Goal: Navigation & Orientation: Find specific page/section

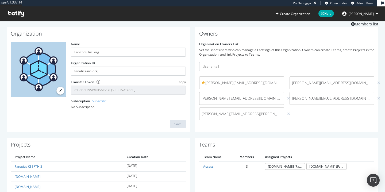
scroll to position [49, 0]
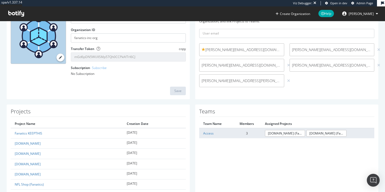
click at [203, 136] on td "Access" at bounding box center [215, 133] width 33 height 10
click at [204, 135] on link "Access" at bounding box center [208, 133] width 10 height 5
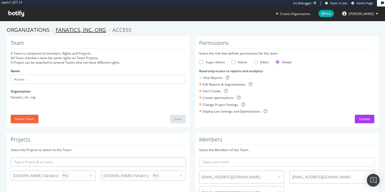
click at [83, 31] on link "Fanatics, Inc. org" at bounding box center [81, 29] width 51 height 7
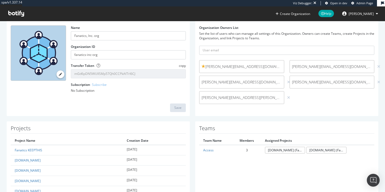
scroll to position [46, 0]
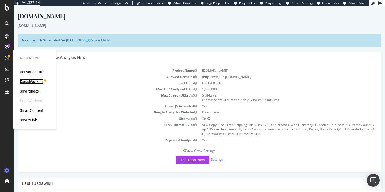
click at [33, 83] on div "SpeedWorkers" at bounding box center [32, 81] width 24 height 5
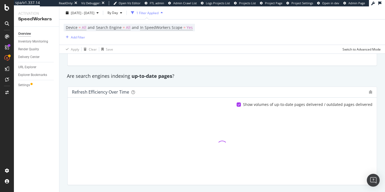
scroll to position [458, 0]
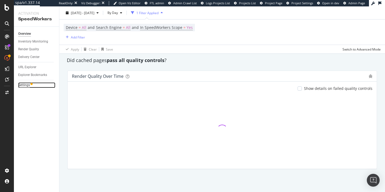
click at [28, 86] on div "Settings" at bounding box center [24, 85] width 12 height 6
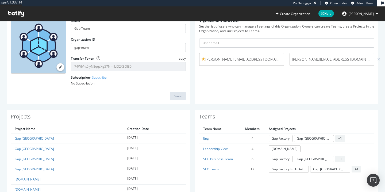
scroll to position [51, 0]
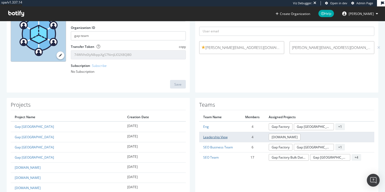
click at [210, 137] on link "Leadership View" at bounding box center [215, 137] width 24 height 5
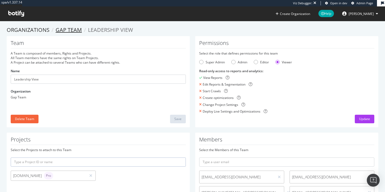
click at [68, 28] on link "Gap Team" at bounding box center [69, 29] width 26 height 7
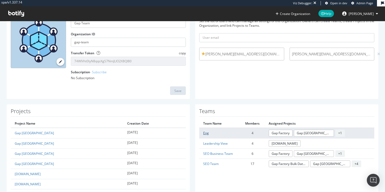
click at [205, 135] on link "Eng" at bounding box center [206, 133] width 6 height 5
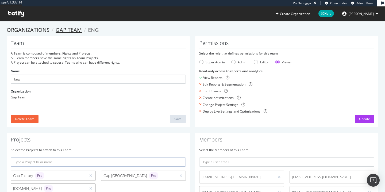
click at [62, 31] on link "Gap Team" at bounding box center [69, 29] width 26 height 7
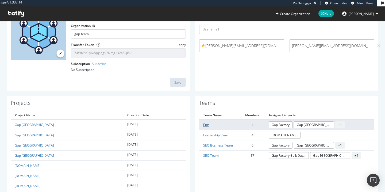
click at [204, 124] on link "Eng" at bounding box center [206, 125] width 6 height 5
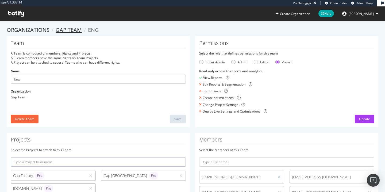
click at [76, 30] on link "Gap Team" at bounding box center [69, 29] width 26 height 7
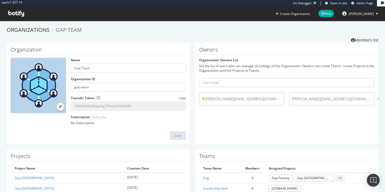
scroll to position [112, 0]
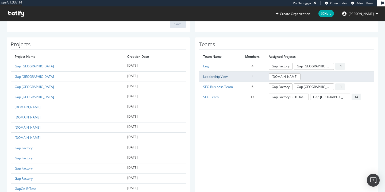
click at [214, 76] on link "Leadership View" at bounding box center [215, 76] width 24 height 5
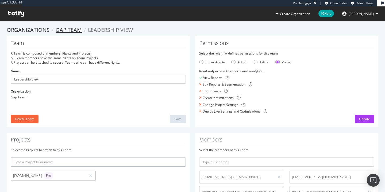
click at [73, 29] on link "Gap Team" at bounding box center [69, 29] width 26 height 7
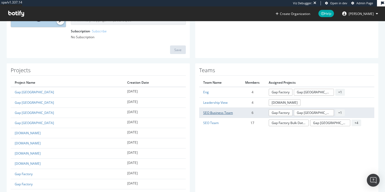
click at [209, 111] on link "SEO Business Team" at bounding box center [218, 112] width 30 height 5
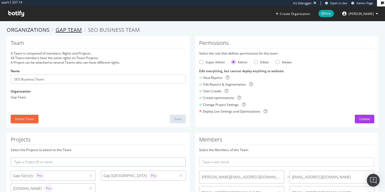
click at [71, 30] on link "Gap Team" at bounding box center [69, 29] width 26 height 7
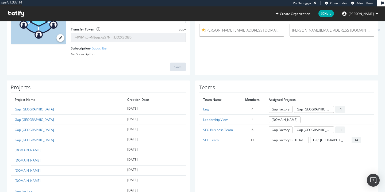
scroll to position [113, 0]
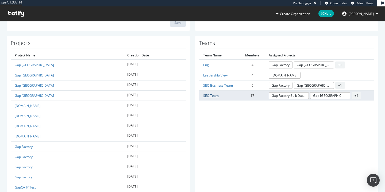
click at [209, 96] on link "SEO Team" at bounding box center [211, 95] width 16 height 5
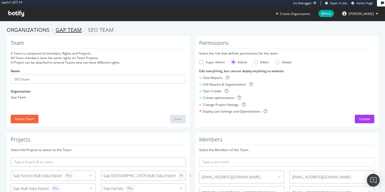
click at [63, 29] on link "Gap Team" at bounding box center [69, 29] width 26 height 7
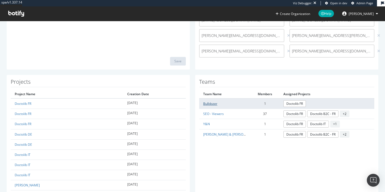
click at [211, 104] on link "Bulldozer" at bounding box center [210, 103] width 14 height 5
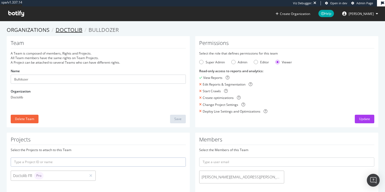
click at [81, 30] on link "Doctolib" at bounding box center [69, 29] width 27 height 7
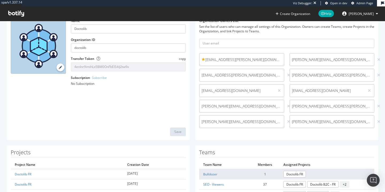
scroll to position [60, 0]
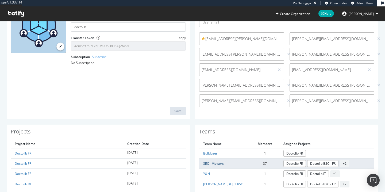
click at [209, 163] on link "SEO - Viewers" at bounding box center [213, 163] width 21 height 5
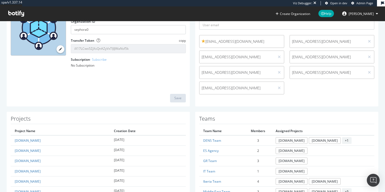
scroll to position [36, 0]
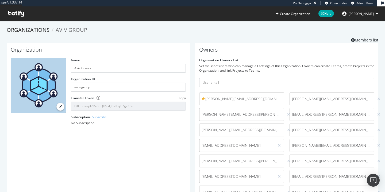
scroll to position [174, 0]
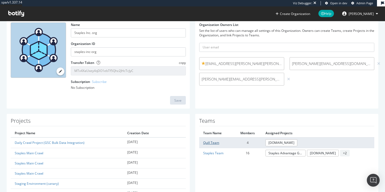
click at [207, 143] on link "Quill Team" at bounding box center [211, 142] width 16 height 5
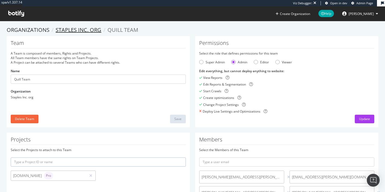
click at [92, 27] on link "Staples Inc. org" at bounding box center [79, 29] width 46 height 7
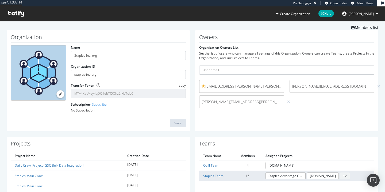
scroll to position [42, 0]
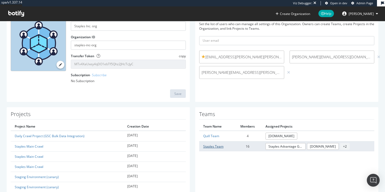
click at [213, 147] on link "Staples Team" at bounding box center [213, 146] width 20 height 5
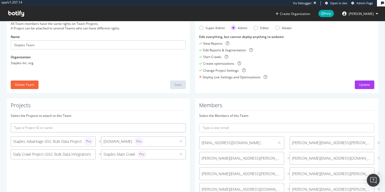
scroll to position [128, 0]
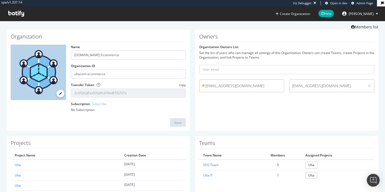
scroll to position [13, 0]
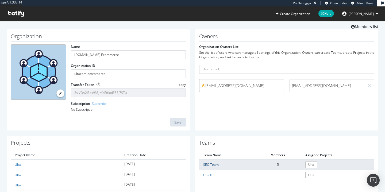
click at [211, 163] on link "SEO Team" at bounding box center [211, 164] width 16 height 5
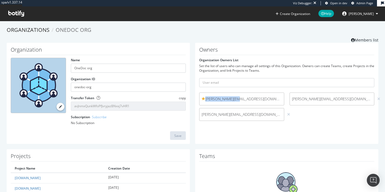
drag, startPoint x: 239, startPoint y: 100, endPoint x: 204, endPoint y: 100, distance: 35.6
click at [204, 100] on span "arthur@onedoc.ch" at bounding box center [242, 98] width 80 height 5
copy span "arthur@onedoc.ch"
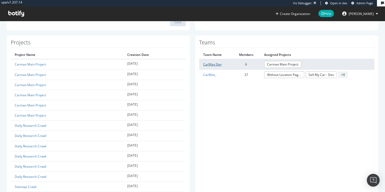
click at [212, 64] on link "CarMax Dev" at bounding box center [212, 64] width 18 height 5
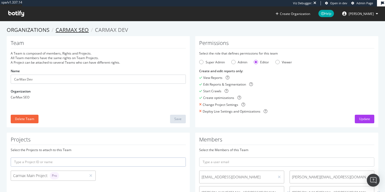
click at [69, 33] on link "CarMax SEO" at bounding box center [72, 29] width 33 height 7
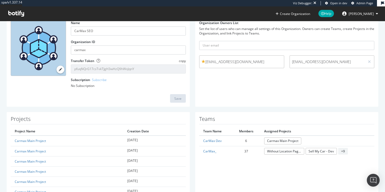
scroll to position [55, 0]
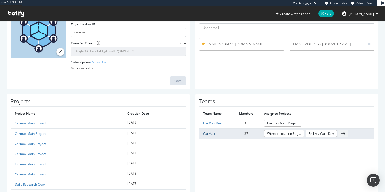
click at [207, 131] on link "CarMax_" at bounding box center [209, 133] width 13 height 5
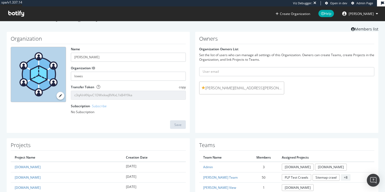
scroll to position [50, 0]
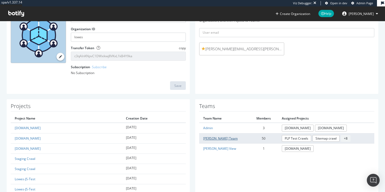
click at [209, 137] on link "[PERSON_NAME] Team" at bounding box center [220, 138] width 35 height 5
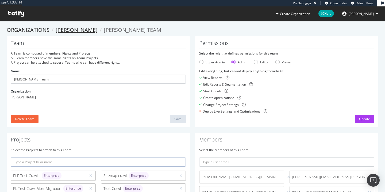
click at [63, 29] on link "Lowe's" at bounding box center [77, 29] width 42 height 7
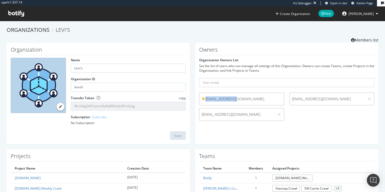
drag, startPoint x: 232, startPoint y: 100, endPoint x: 204, endPoint y: 99, distance: 28.9
click at [204, 99] on span "telabed@levi.com" at bounding box center [242, 98] width 80 height 5
copy span "telabed@levi.com"
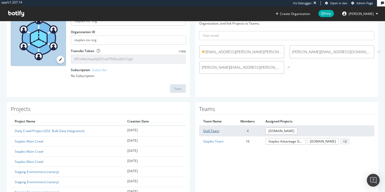
click at [213, 130] on link "Quill Team" at bounding box center [211, 131] width 16 height 5
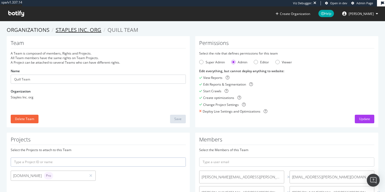
click at [91, 30] on link "Staples Inc. org" at bounding box center [79, 29] width 46 height 7
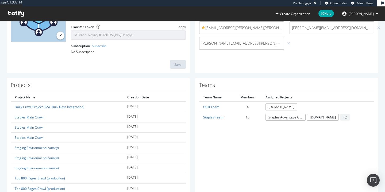
scroll to position [109, 0]
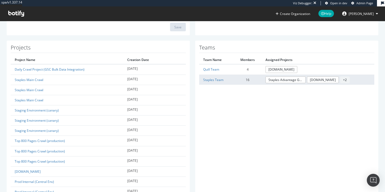
click at [213, 83] on td "Staples Team" at bounding box center [216, 80] width 35 height 10
click at [216, 79] on link "Staples Team" at bounding box center [213, 80] width 20 height 5
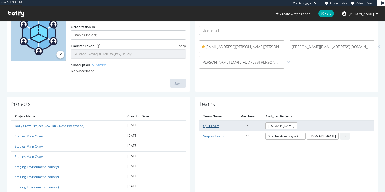
click at [208, 127] on link "Quill Team" at bounding box center [211, 126] width 16 height 5
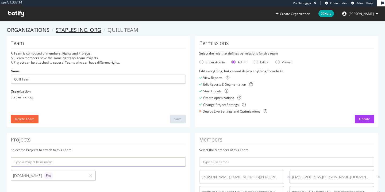
click at [71, 33] on link "Staples Inc. org" at bounding box center [79, 29] width 46 height 7
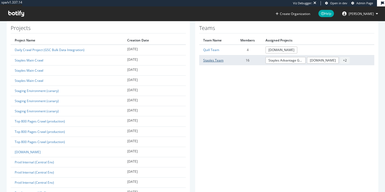
click at [214, 60] on link "Staples Team" at bounding box center [213, 60] width 20 height 5
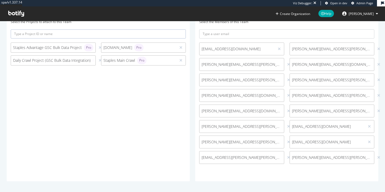
scroll to position [128, 0]
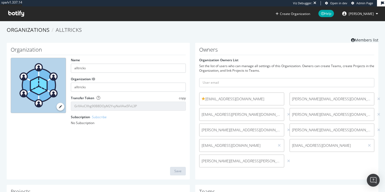
scroll to position [182, 0]
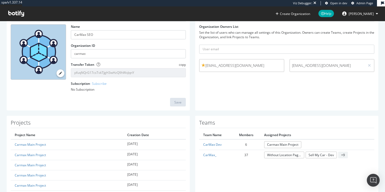
scroll to position [47, 0]
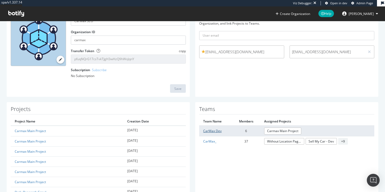
click at [208, 130] on link "CarMax Dev" at bounding box center [212, 131] width 18 height 5
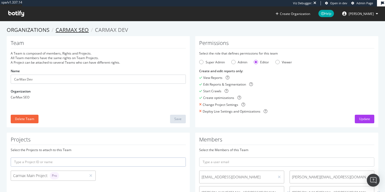
click at [82, 29] on link "CarMax SEO" at bounding box center [72, 29] width 33 height 7
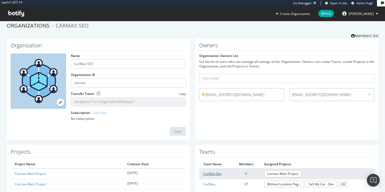
scroll to position [11, 0]
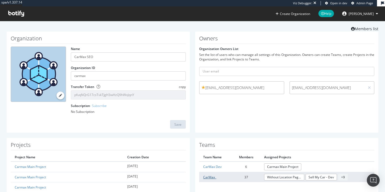
click at [203, 178] on link "CarMax_" at bounding box center [209, 177] width 13 height 5
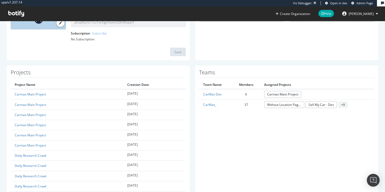
scroll to position [112, 0]
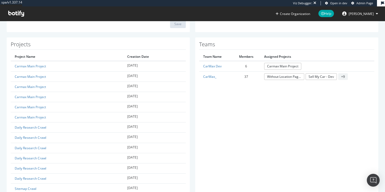
click at [209, 59] on th "Team Name" at bounding box center [215, 56] width 33 height 9
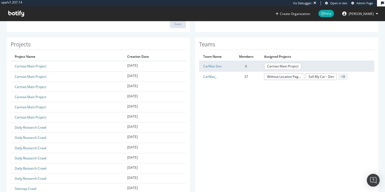
click at [208, 62] on td "CarMax Dev" at bounding box center [215, 66] width 33 height 10
click at [208, 64] on link "CarMax Dev" at bounding box center [212, 66] width 18 height 5
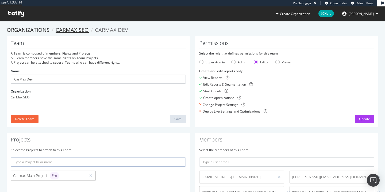
click at [69, 31] on link "CarMax SEO" at bounding box center [72, 29] width 33 height 7
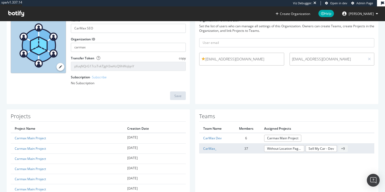
scroll to position [47, 0]
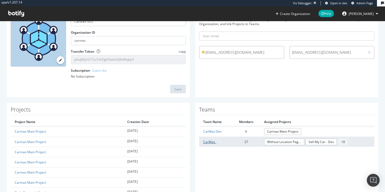
click at [209, 143] on link "CarMax_" at bounding box center [209, 142] width 13 height 5
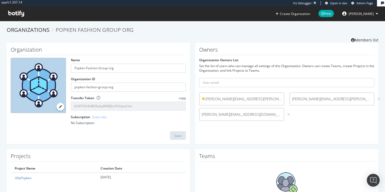
scroll to position [39, 0]
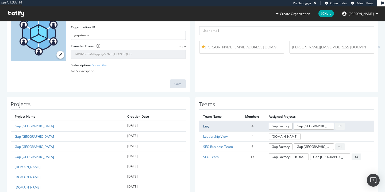
click at [206, 128] on link "Eng" at bounding box center [206, 126] width 6 height 5
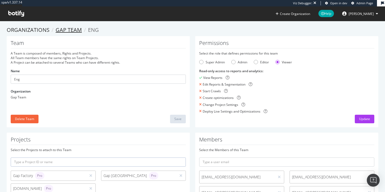
click at [66, 27] on link "Gap Team" at bounding box center [69, 29] width 26 height 7
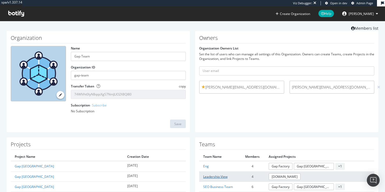
click at [211, 176] on link "Leadership View" at bounding box center [215, 176] width 24 height 5
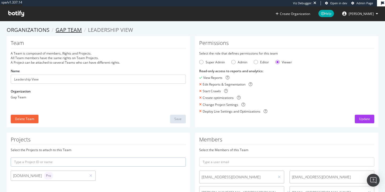
click at [73, 31] on link "Gap Team" at bounding box center [69, 29] width 26 height 7
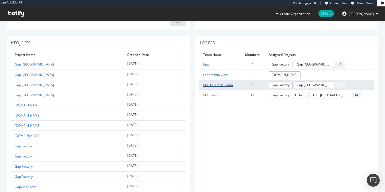
click at [209, 85] on link "SEO Business Team" at bounding box center [218, 85] width 30 height 5
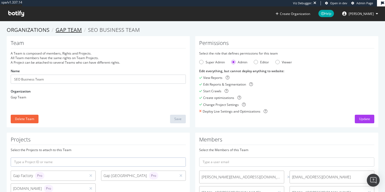
click at [68, 29] on link "Gap Team" at bounding box center [69, 29] width 26 height 7
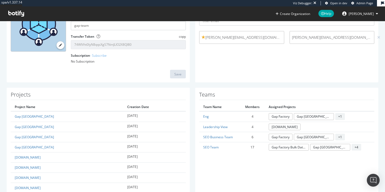
scroll to position [87, 0]
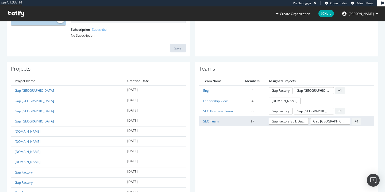
click at [208, 123] on td "SEO Team" at bounding box center [219, 121] width 41 height 10
click at [209, 123] on link "SEO Team" at bounding box center [211, 121] width 16 height 5
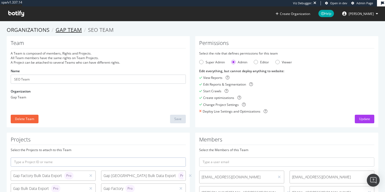
click at [61, 27] on link "Gap Team" at bounding box center [69, 29] width 26 height 7
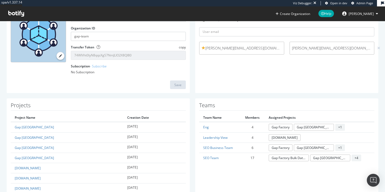
scroll to position [51, 0]
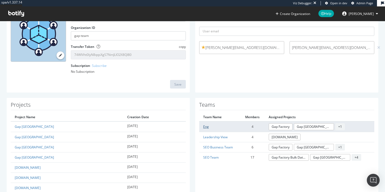
click at [204, 127] on link "Eng" at bounding box center [206, 126] width 6 height 5
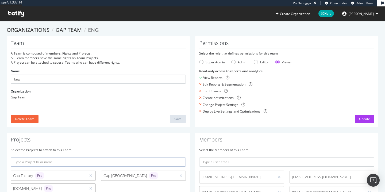
click at [74, 26] on section "Organizations Gap Team Eng Team A Team is composed of members, Rights and Proje…" at bounding box center [192, 124] width 385 height 206
click at [74, 29] on link "Gap Team" at bounding box center [69, 29] width 26 height 7
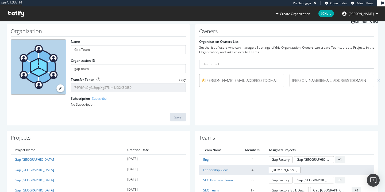
scroll to position [20, 0]
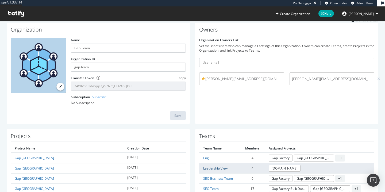
click at [211, 167] on link "Leadership View" at bounding box center [215, 168] width 24 height 5
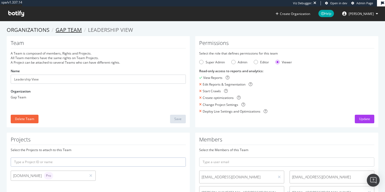
click at [63, 26] on link "Gap Team" at bounding box center [69, 29] width 26 height 7
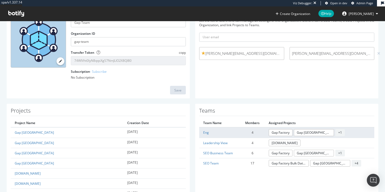
scroll to position [48, 0]
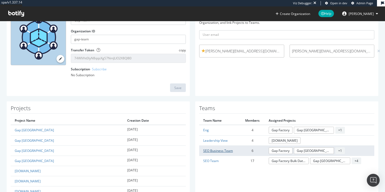
click at [206, 149] on link "SEO Business Team" at bounding box center [218, 150] width 30 height 5
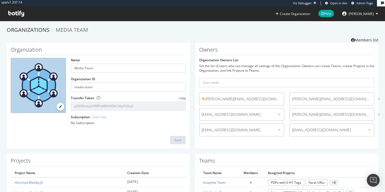
scroll to position [8, 0]
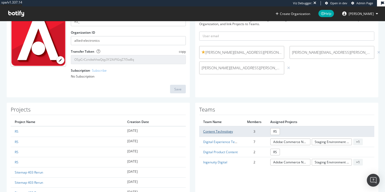
click at [208, 133] on link "Content Technology" at bounding box center [218, 131] width 30 height 5
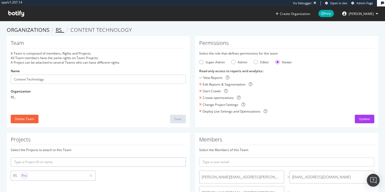
click at [58, 30] on link "RS_" at bounding box center [60, 29] width 9 height 7
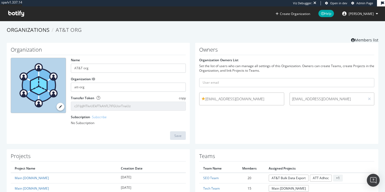
scroll to position [51, 0]
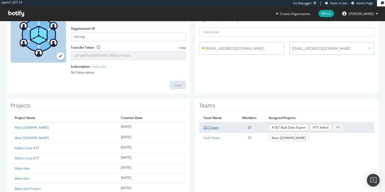
click at [213, 125] on link "SEO Team" at bounding box center [211, 127] width 16 height 5
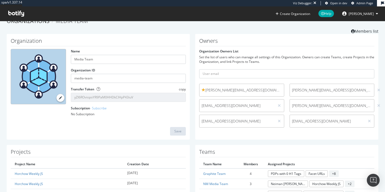
scroll to position [49, 0]
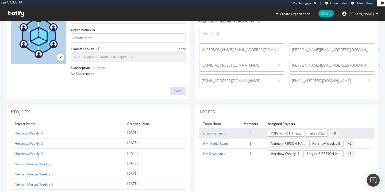
click at [216, 130] on td "Graphite Team" at bounding box center [218, 133] width 39 height 10
click at [213, 133] on link "Graphite Team" at bounding box center [214, 133] width 22 height 5
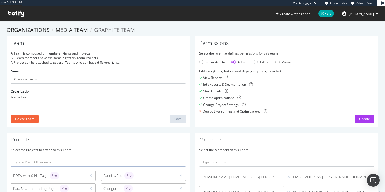
click at [71, 25] on section "Organizations Media Team Graphite Team Team A Team is composed of members, Righ…" at bounding box center [192, 140] width 385 height 239
click at [74, 33] on link "Media Team" at bounding box center [72, 29] width 32 height 7
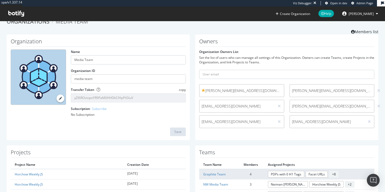
scroll to position [11, 0]
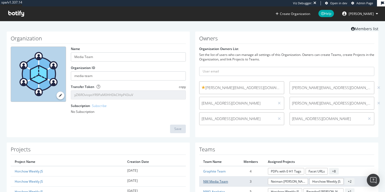
click at [222, 181] on link "NM Media Team" at bounding box center [215, 181] width 25 height 5
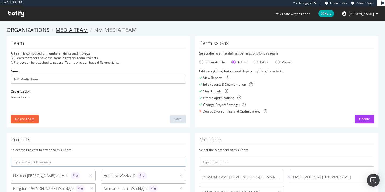
click at [61, 29] on link "Media Team" at bounding box center [72, 29] width 32 height 7
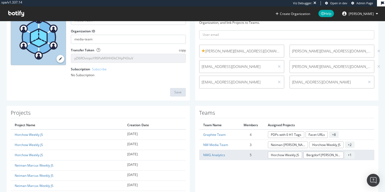
scroll to position [49, 0]
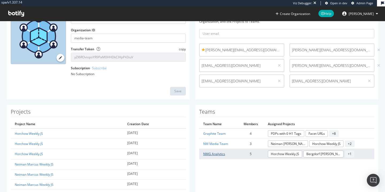
click at [218, 153] on link "NMG Analytics" at bounding box center [214, 154] width 22 height 5
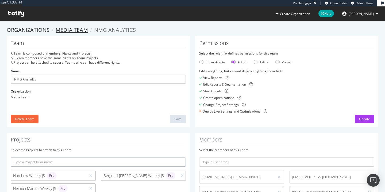
click at [65, 28] on link "Media Team" at bounding box center [72, 29] width 32 height 7
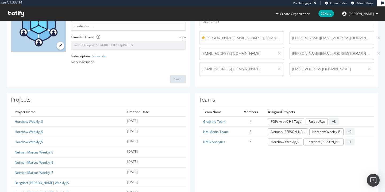
scroll to position [62, 0]
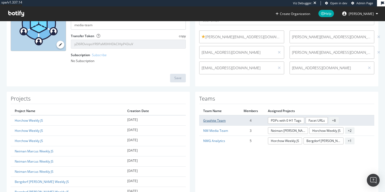
click at [214, 121] on link "Graphite Team" at bounding box center [214, 120] width 22 height 5
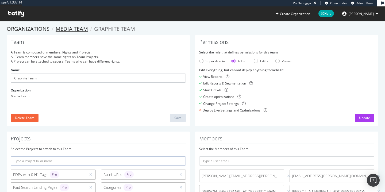
click at [64, 26] on link "Media Team" at bounding box center [72, 28] width 32 height 7
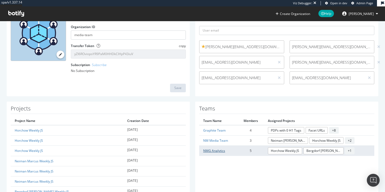
click at [217, 149] on link "NMG Analytics" at bounding box center [214, 150] width 22 height 5
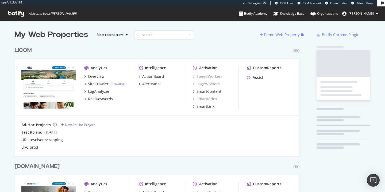
scroll to position [1426, 285]
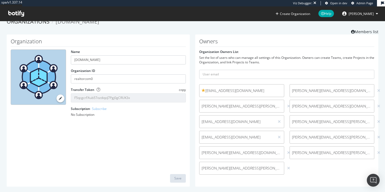
scroll to position [9, 0]
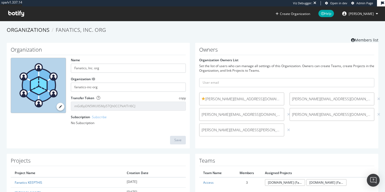
scroll to position [114, 0]
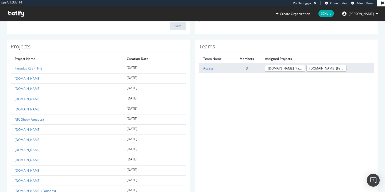
click at [210, 64] on td "Access" at bounding box center [215, 68] width 33 height 10
click at [208, 67] on link "Access" at bounding box center [208, 68] width 10 height 5
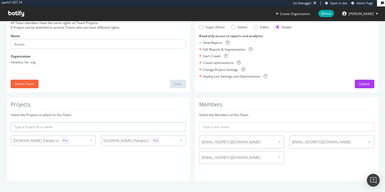
scroll to position [35, 0]
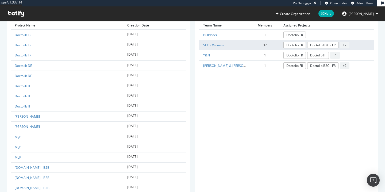
scroll to position [178, 0]
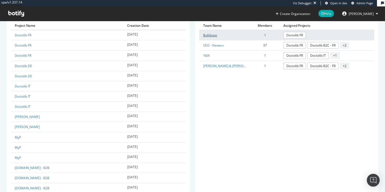
click at [208, 34] on link "Bulldozer" at bounding box center [210, 35] width 14 height 5
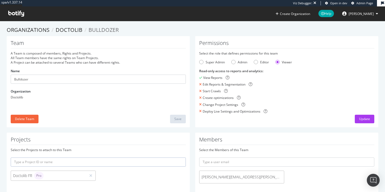
click at [67, 26] on section "Organizations Doctolib Bulldozer Team A Team is composed of members, Rights and…" at bounding box center [192, 116] width 385 height 191
click at [77, 32] on link "Doctolib" at bounding box center [69, 29] width 27 height 7
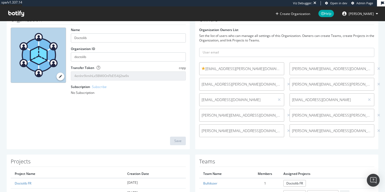
scroll to position [58, 0]
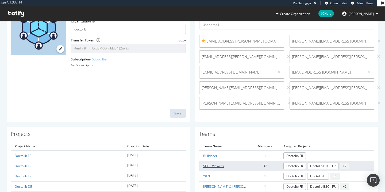
click at [209, 165] on link "SEO - Viewers" at bounding box center [213, 166] width 21 height 5
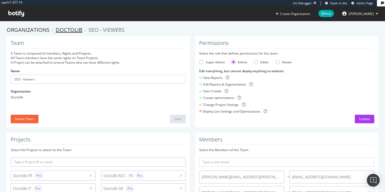
click at [74, 32] on link "Doctolib" at bounding box center [69, 29] width 27 height 7
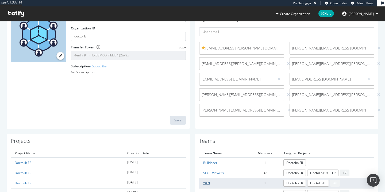
click at [207, 184] on link "Y&N" at bounding box center [206, 183] width 7 height 5
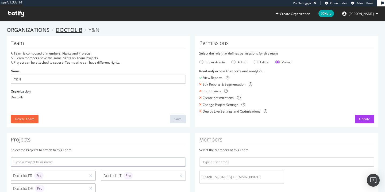
click at [58, 29] on link "Doctolib" at bounding box center [69, 29] width 27 height 7
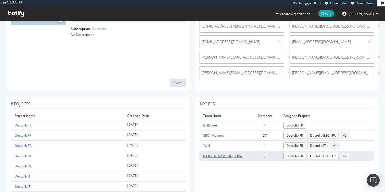
click at [207, 157] on link "Yuri & Neil" at bounding box center [230, 156] width 54 height 5
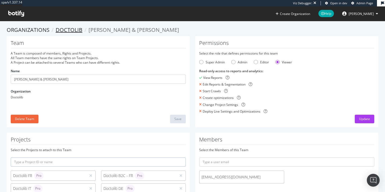
click at [63, 30] on link "Doctolib" at bounding box center [69, 29] width 27 height 7
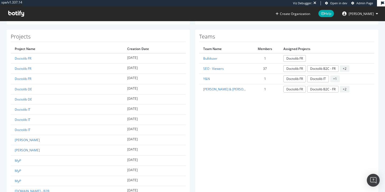
scroll to position [34, 0]
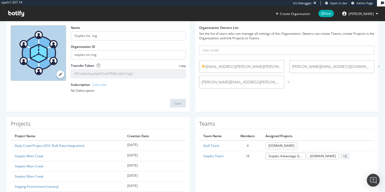
scroll to position [41, 0]
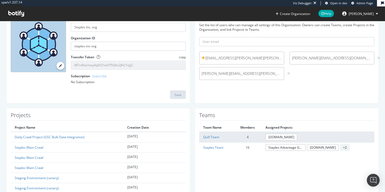
click at [209, 141] on td "Quill Team" at bounding box center [216, 137] width 35 height 10
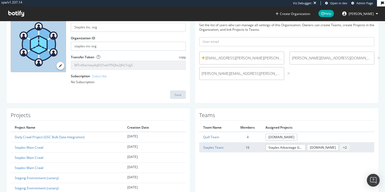
click at [211, 144] on td "Staples Team" at bounding box center [216, 147] width 35 height 10
click at [211, 145] on td "Staples Team" at bounding box center [216, 147] width 35 height 10
click at [211, 146] on link "Staples Team" at bounding box center [213, 147] width 20 height 5
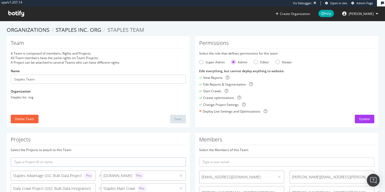
scroll to position [128, 0]
